Goal: Task Accomplishment & Management: Use online tool/utility

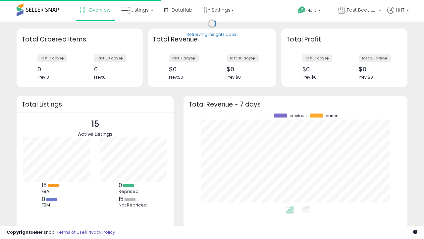
scroll to position [92, 211]
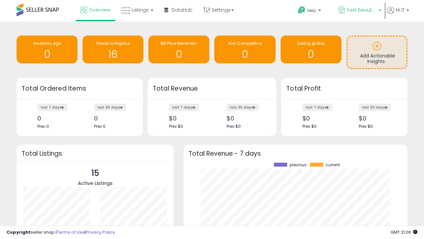
click at [359, 11] on span "Fast Beauty ([GEOGRAPHIC_DATA])" at bounding box center [362, 10] width 30 height 7
click at [0, 0] on span "Fast Beauty ([GEOGRAPHIC_DATA])" at bounding box center [0, 0] width 0 height 0
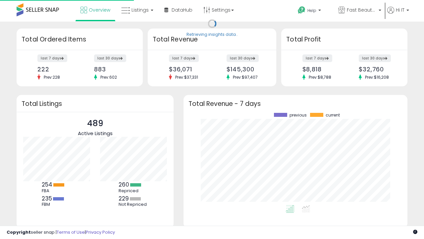
scroll to position [92, 211]
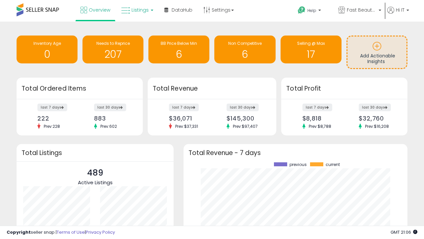
click at [137, 10] on span "Listings" at bounding box center [140, 10] width 17 height 7
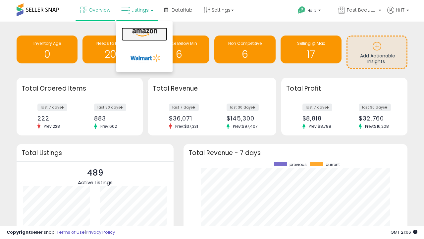
click at [144, 33] on icon at bounding box center [144, 32] width 29 height 9
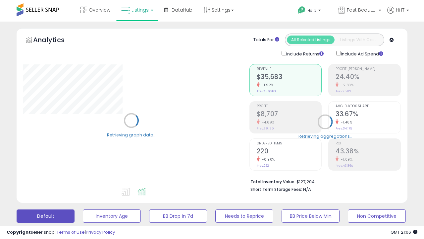
scroll to position [129, 0]
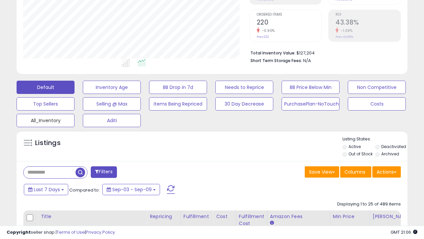
click at [45, 119] on button "All_Inventory" at bounding box center [46, 120] width 58 height 13
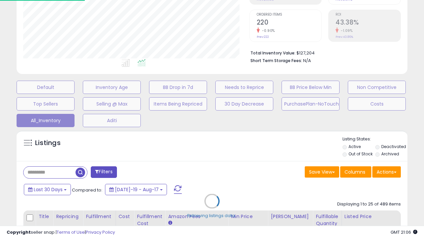
scroll to position [136, 226]
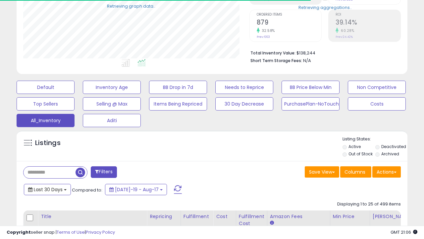
click at [47, 189] on span "Last 30 Days" at bounding box center [48, 189] width 29 height 7
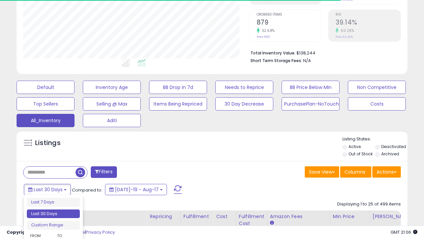
click at [53, 213] on li "Last 30 Days" at bounding box center [53, 213] width 53 height 9
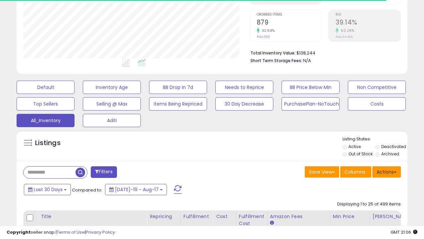
click at [387, 171] on button "Actions" at bounding box center [386, 171] width 28 height 11
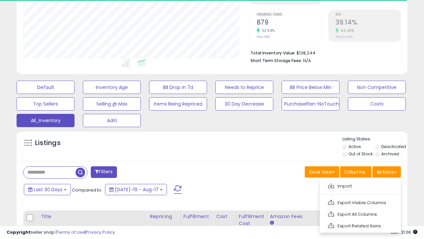
click at [360, 213] on link "Export All Columns" at bounding box center [359, 214] width 73 height 10
